Goal: Information Seeking & Learning: Understand process/instructions

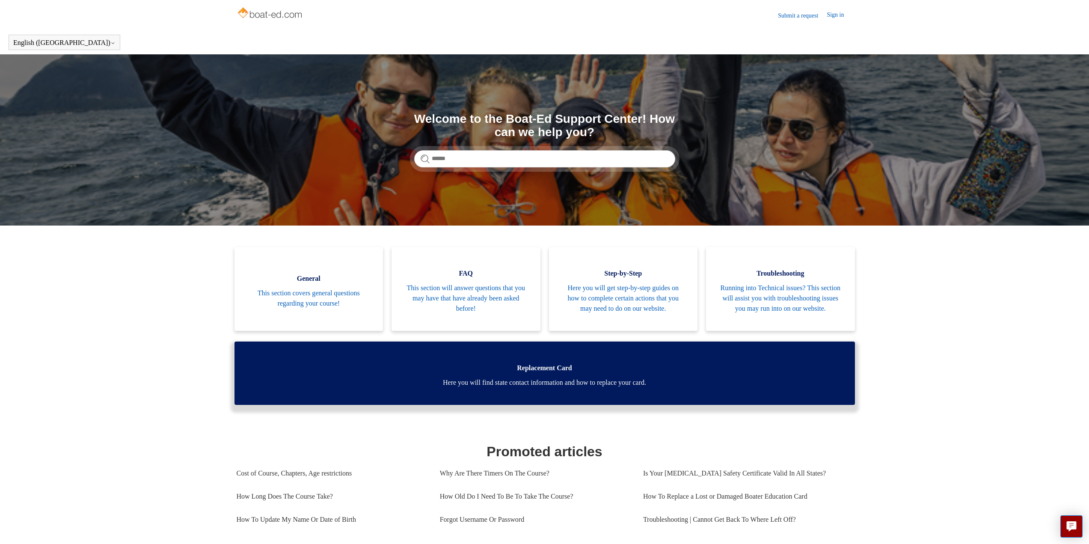
click at [509, 388] on span "Here you will find state contact information and how to replace your card." at bounding box center [544, 383] width 595 height 10
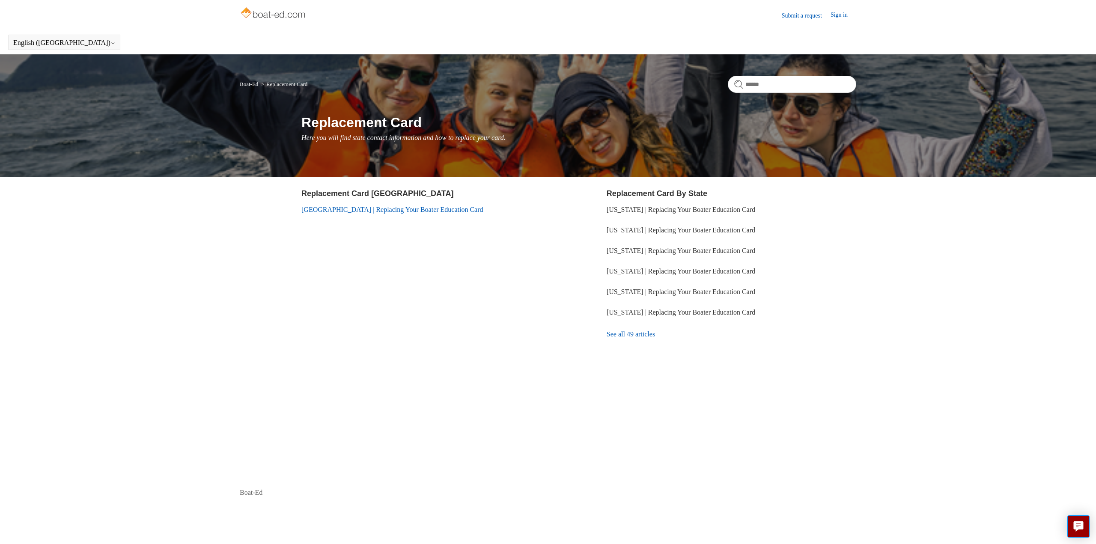
click at [360, 209] on link "[GEOGRAPHIC_DATA] | Replacing Your Boater Education Card" at bounding box center [392, 209] width 182 height 7
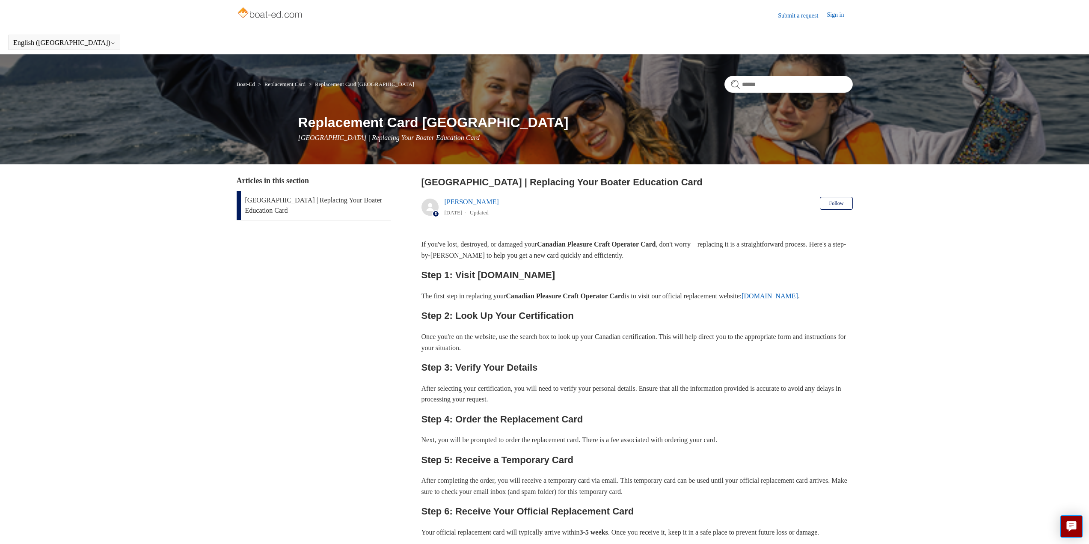
click at [798, 295] on link "[DOMAIN_NAME]" at bounding box center [770, 295] width 57 height 7
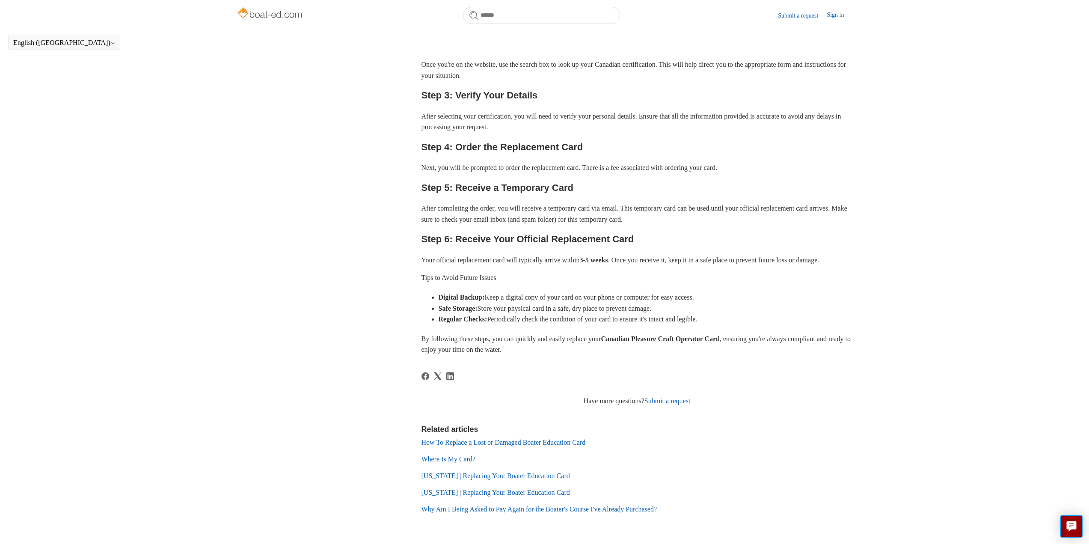
scroll to position [276, 0]
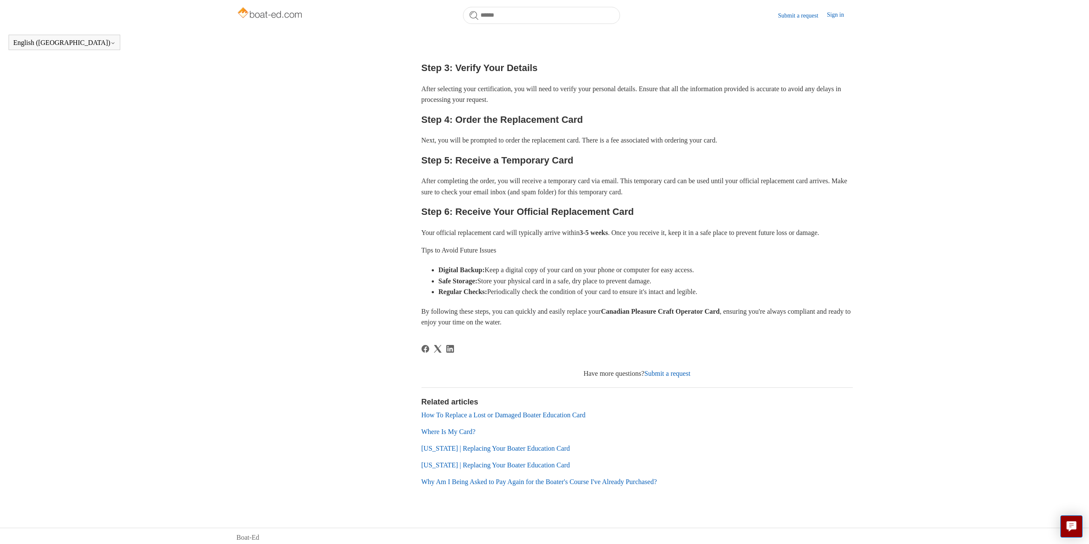
click at [663, 377] on link "Submit a request" at bounding box center [668, 373] width 46 height 7
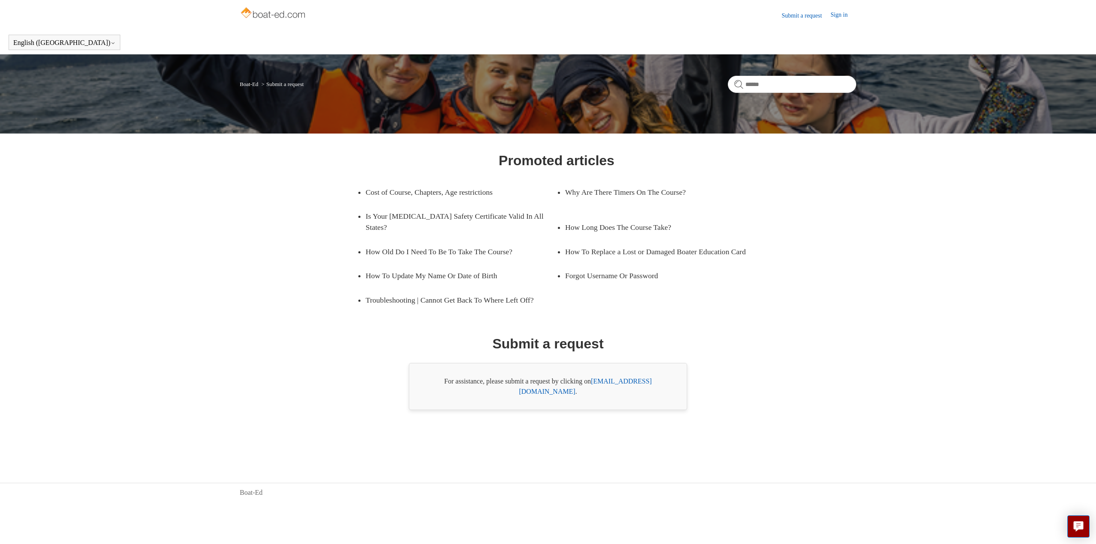
click at [606, 387] on link "support@boat-ed.com" at bounding box center [585, 387] width 133 height 18
click at [596, 246] on link "How To Replace a Lost or Damaged Boater Education Card" at bounding box center [660, 252] width 191 height 24
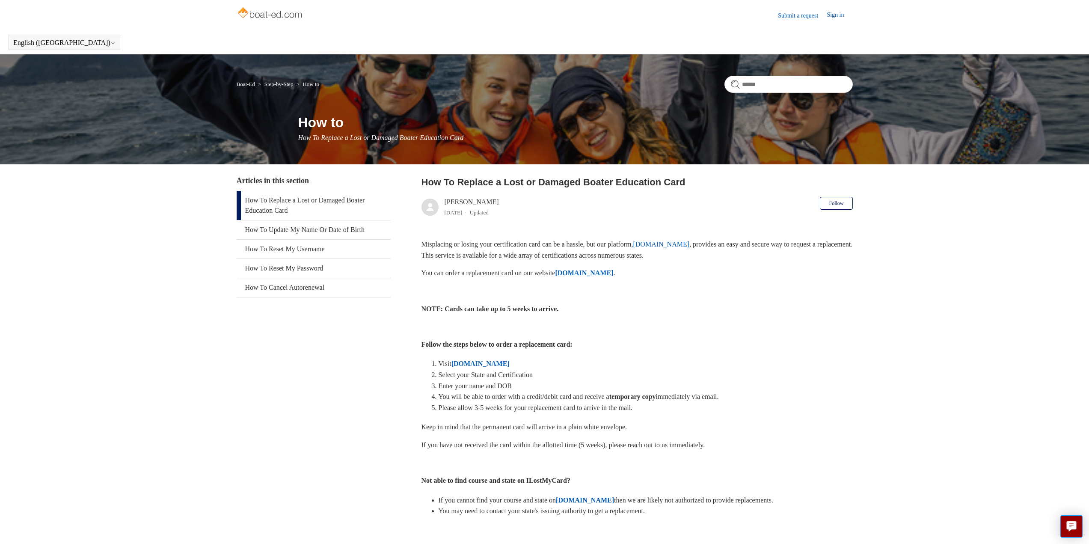
click at [474, 364] on strong "[DOMAIN_NAME]" at bounding box center [481, 363] width 58 height 7
